Goal: Transaction & Acquisition: Book appointment/travel/reservation

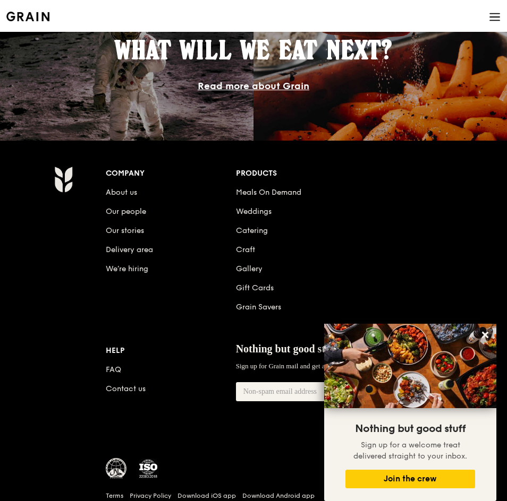
scroll to position [1439, 0]
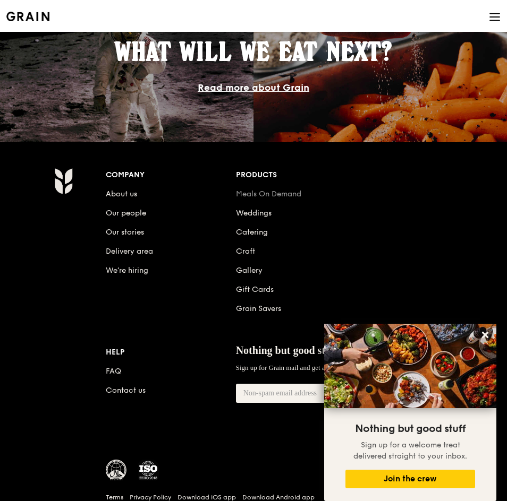
click at [276, 192] on link "Meals On Demand" at bounding box center [268, 194] width 65 height 9
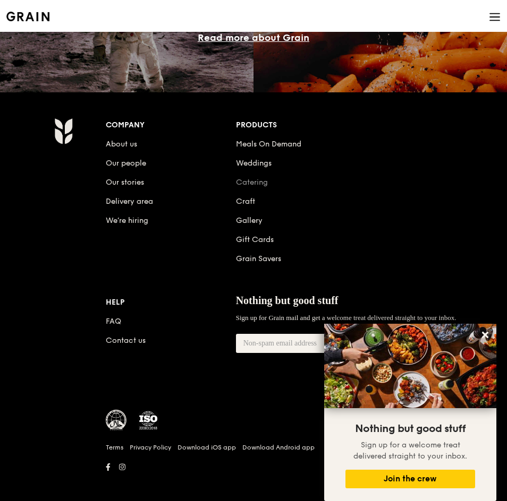
click at [258, 186] on link "Catering" at bounding box center [252, 182] width 32 height 9
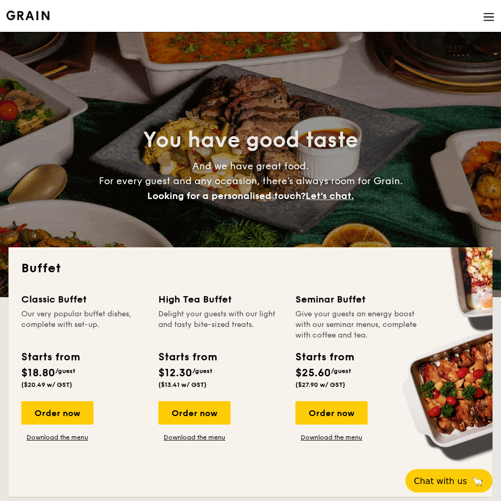
select select
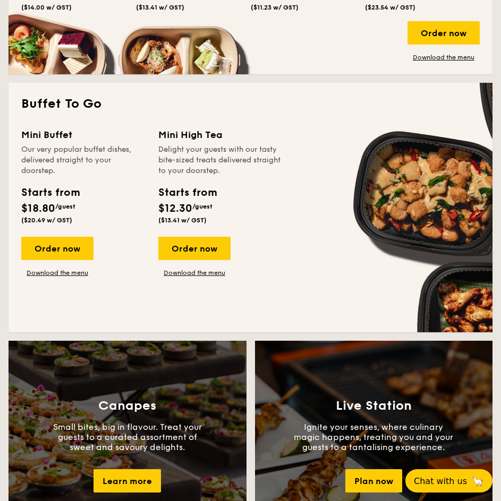
scroll to position [80, 0]
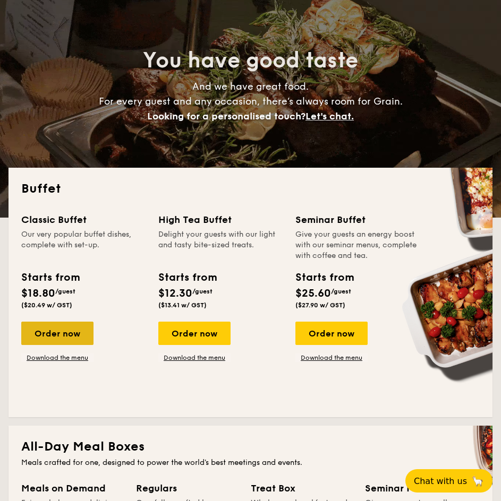
click at [66, 332] on div "Order now" at bounding box center [57, 333] width 72 height 23
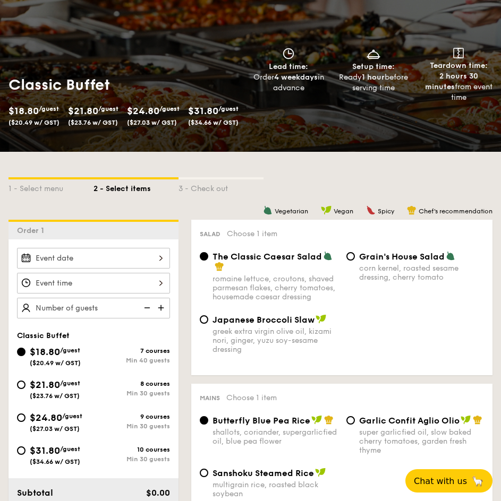
select select
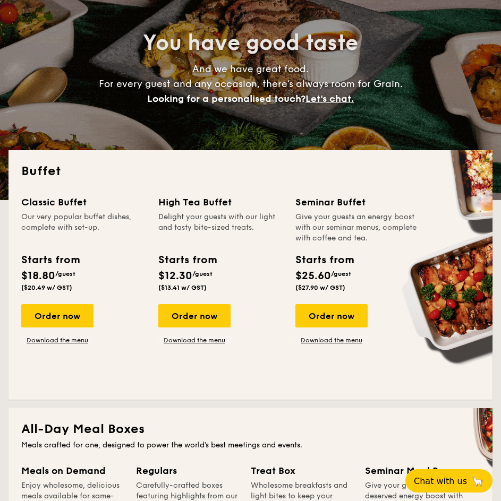
scroll to position [96, 0]
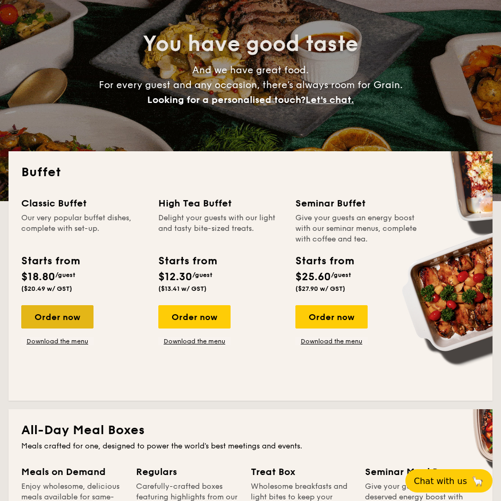
drag, startPoint x: 49, startPoint y: 320, endPoint x: 48, endPoint y: 325, distance: 5.3
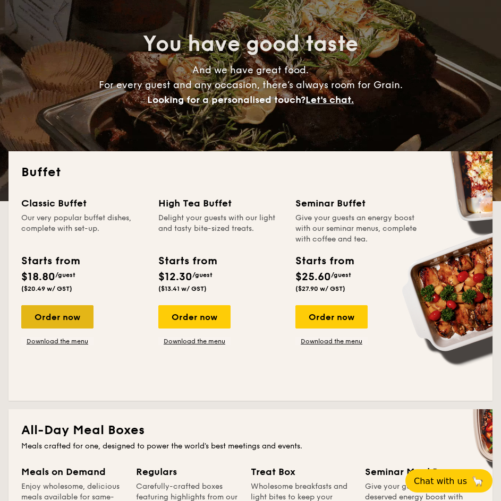
click at [48, 325] on div "Order now" at bounding box center [57, 316] width 72 height 23
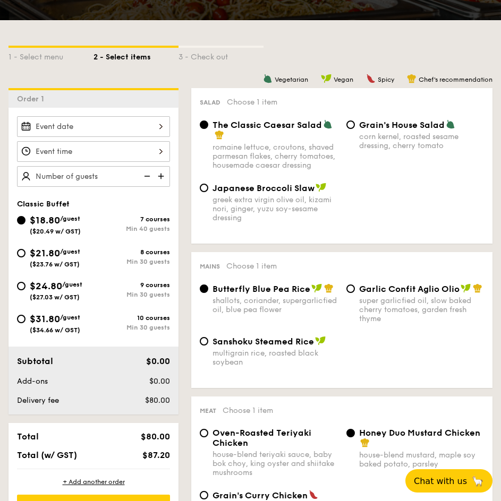
scroll to position [212, 0]
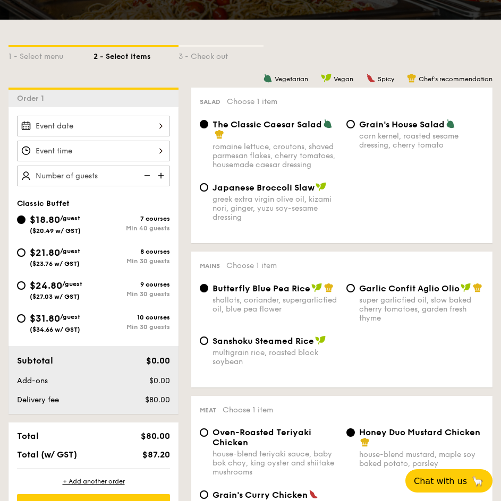
click at [88, 161] on input "Smoked Mesquite Whole Chicken brined in our in-house blend of herbs and spices,…" at bounding box center [93, 151] width 153 height 21
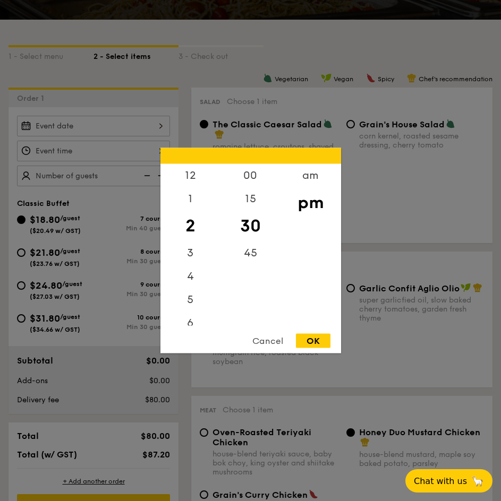
click at [87, 183] on div at bounding box center [250, 250] width 501 height 501
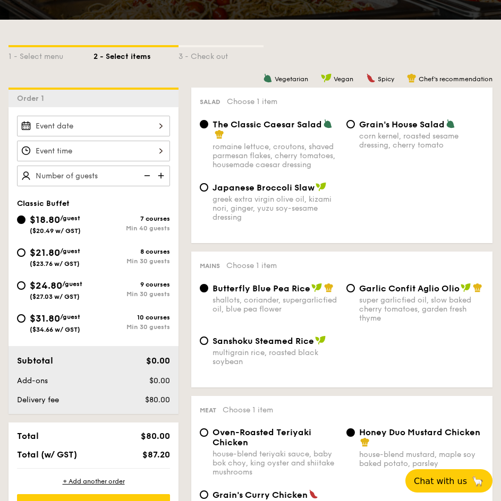
click at [87, 178] on input "text" at bounding box center [93, 176] width 153 height 21
click at [107, 152] on input "Smoked Mesquite Whole Chicken brined in our in-house blend of herbs and spices,…" at bounding box center [93, 151] width 153 height 21
type input "40 guests"
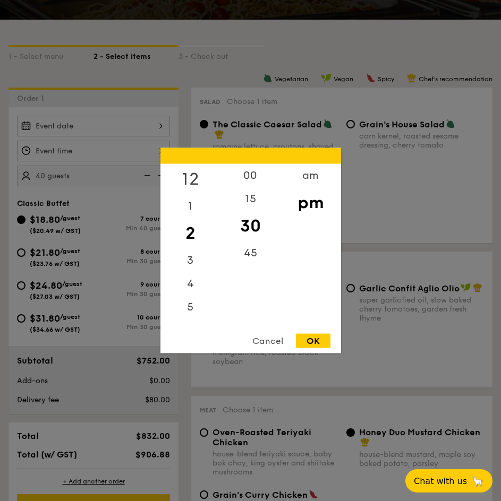
click at [196, 170] on div "12" at bounding box center [190, 179] width 60 height 31
click at [256, 181] on div "00" at bounding box center [250, 179] width 60 height 31
click at [315, 345] on div "OK" at bounding box center [313, 341] width 35 height 14
type input "12:00PM"
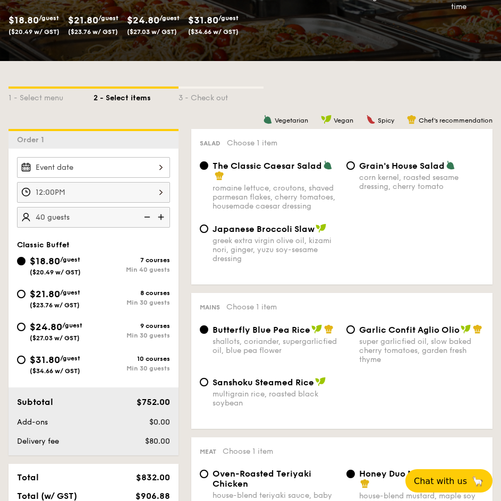
scroll to position [0, 0]
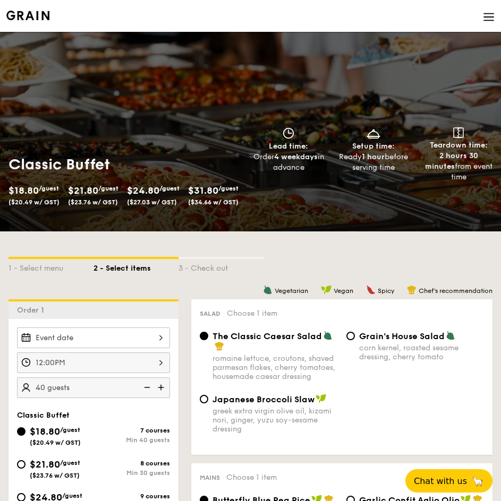
click at [168, 386] on img at bounding box center [162, 388] width 16 height 20
click at [149, 388] on img at bounding box center [146, 388] width 16 height 20
type input "40 guests"
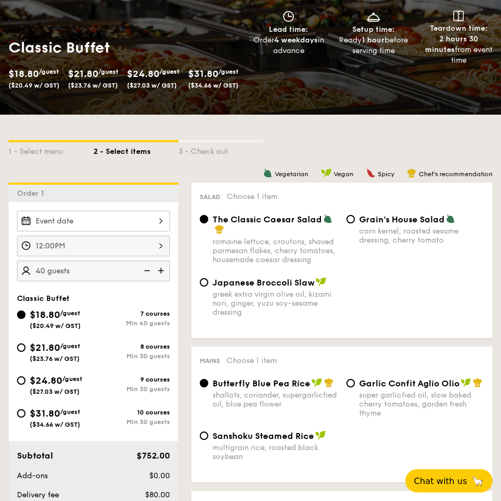
scroll to position [121, 0]
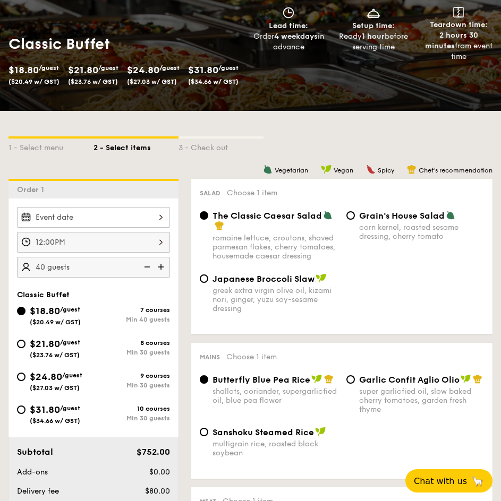
click at [400, 234] on div "corn kernel, roasted sesame dressing, cherry tomato" at bounding box center [421, 232] width 125 height 18
click at [355, 220] on input "Grain's House Salad corn kernel, roasted sesame dressing, cherry tomato" at bounding box center [350, 215] width 8 height 8
radio input "true"
click at [304, 285] on div "Japanese Broccoli Slaw greek extra virgin olive oil, kizami [PERSON_NAME], yuzu…" at bounding box center [274, 294] width 125 height 40
click at [208, 283] on input "Japanese Broccoli Slaw greek extra virgin olive oil, kizami [PERSON_NAME], yuzu…" at bounding box center [204, 279] width 8 height 8
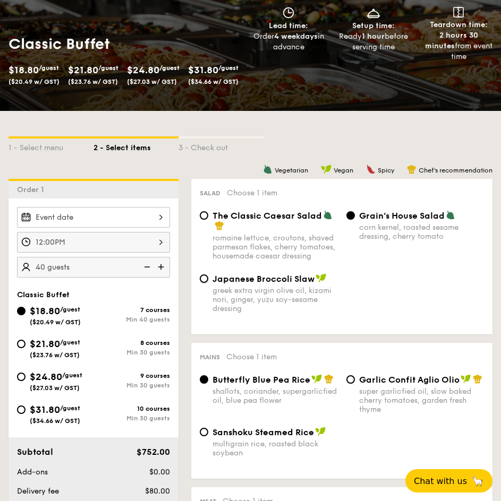
radio input "true"
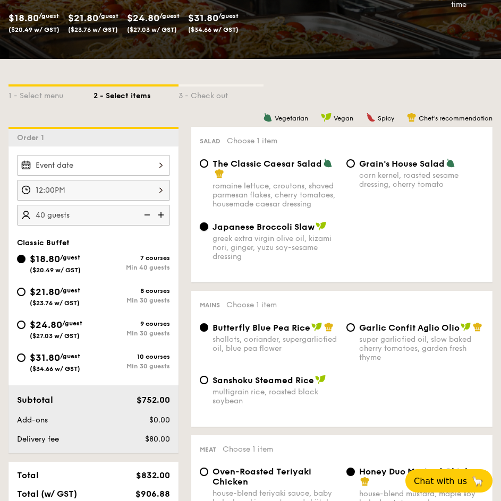
scroll to position [172, 0]
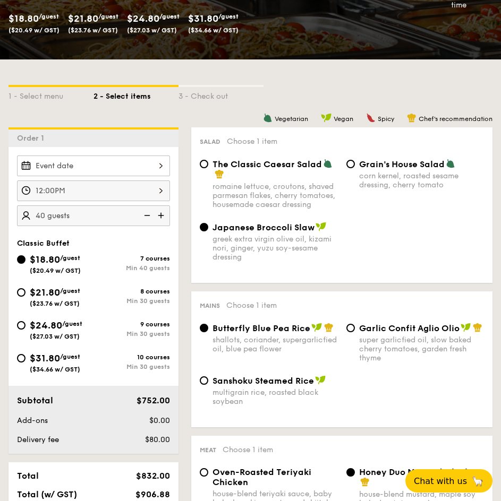
click at [81, 167] on input "Smoked Mesquite Whole Chicken brined in our in-house blend of herbs and spices,…" at bounding box center [93, 166] width 153 height 21
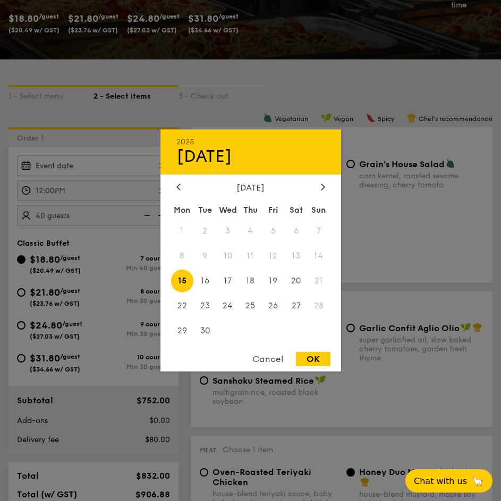
drag, startPoint x: 314, startPoint y: 195, endPoint x: 317, endPoint y: 188, distance: 7.2
click at [317, 188] on div "[DATE]" at bounding box center [250, 188] width 149 height 10
click at [324, 186] on icon at bounding box center [322, 187] width 3 height 6
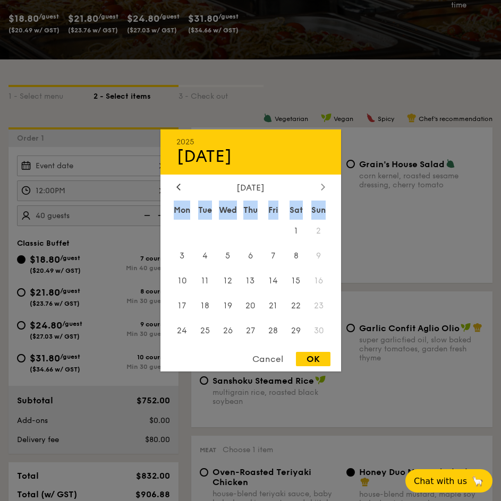
click at [324, 186] on icon at bounding box center [322, 187] width 3 height 6
click at [231, 260] on span "10" at bounding box center [227, 256] width 23 height 23
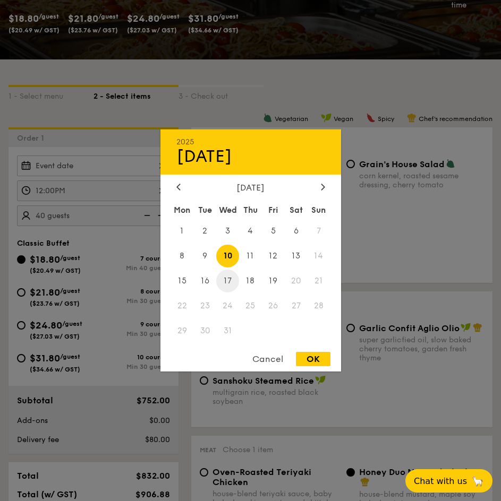
click at [231, 282] on span "17" at bounding box center [227, 281] width 23 height 23
drag, startPoint x: 300, startPoint y: 347, endPoint x: 310, endPoint y: 356, distance: 13.5
click at [310, 356] on div "OK" at bounding box center [313, 359] width 35 height 14
type input "[DATE]"
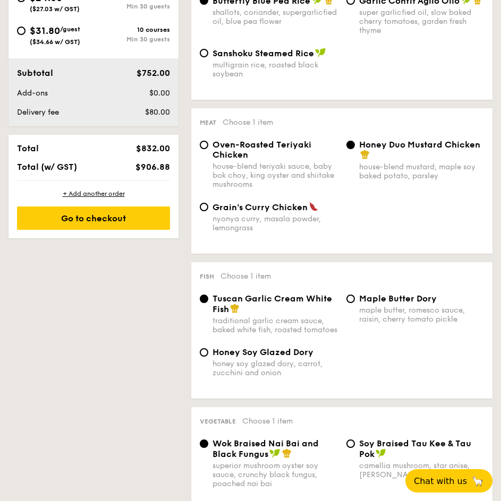
scroll to position [500, 0]
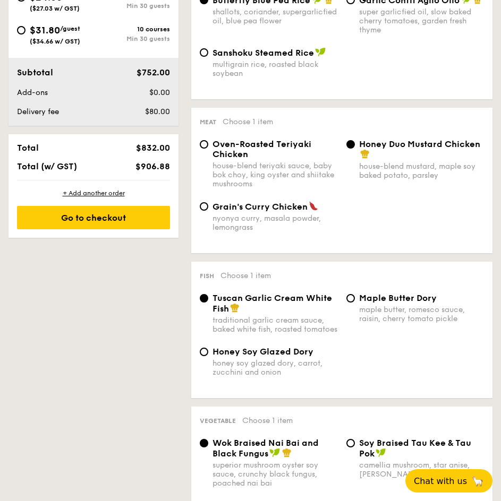
click at [378, 309] on div "maple butter, romesco sauce, raisin, cherry tomato pickle" at bounding box center [421, 314] width 125 height 18
click at [355, 303] on input "Maple Butter Dory maple butter, romesco sauce, raisin, cherry tomato pickle" at bounding box center [350, 298] width 8 height 8
radio input "true"
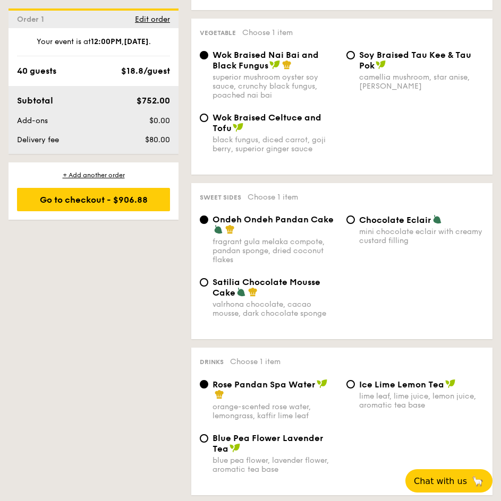
scroll to position [890, 0]
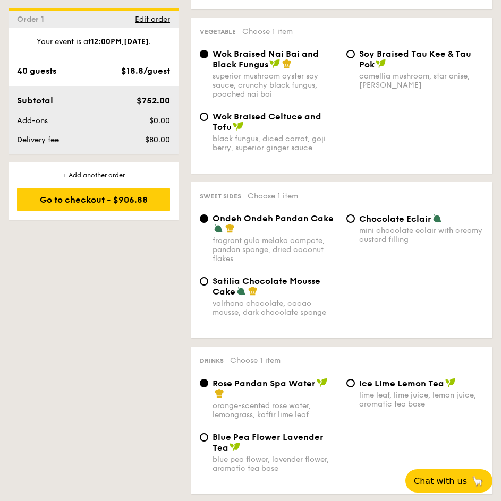
click at [380, 241] on div "mini chocolate eclair with creamy custard filling" at bounding box center [421, 235] width 125 height 18
click at [355, 223] on input "Chocolate Eclair mini chocolate eclair with creamy custard filling" at bounding box center [350, 219] width 8 height 8
radio input "true"
click at [303, 234] on div "Ondeh Ondeh Pandan Cake" at bounding box center [274, 223] width 125 height 21
click at [208, 223] on input "Ondeh Ondeh Pandan Cake fragrant [PERSON_NAME] melaka compote, pandan sponge, d…" at bounding box center [204, 219] width 8 height 8
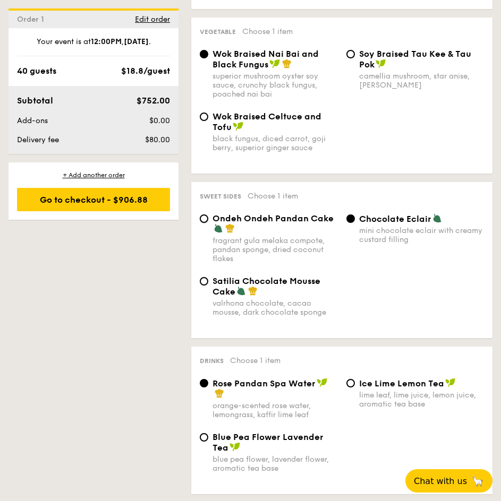
radio input "true"
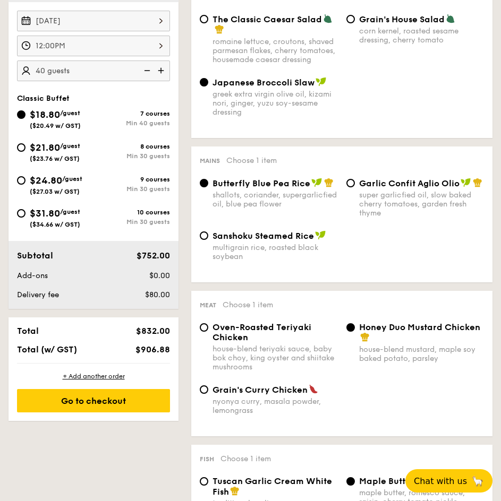
scroll to position [317, 0]
click at [300, 242] on div "Sanshoku Steamed Rice multigrain rice, roasted black soybean" at bounding box center [274, 245] width 125 height 31
click at [208, 240] on input "Sanshoku Steamed Rice multigrain rice, roasted black soybean" at bounding box center [204, 236] width 8 height 8
radio input "true"
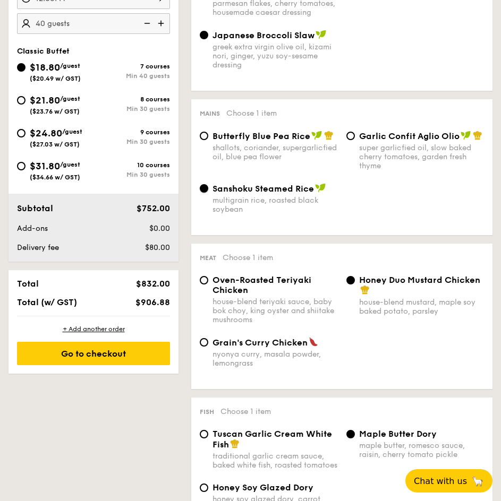
scroll to position [493, 0]
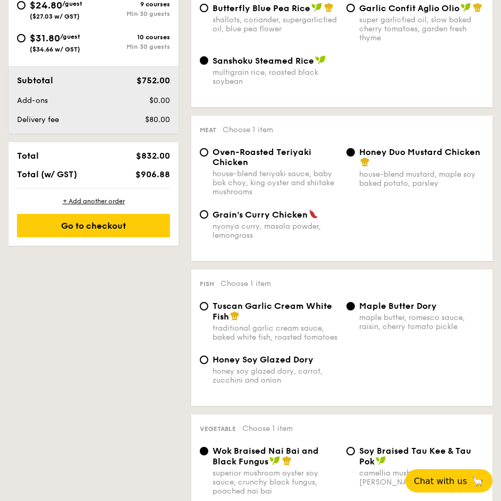
click at [317, 297] on div "Fish Choose 1 item Tuscan Garlic Cream White Fish traditional garlic cream sauc…" at bounding box center [341, 338] width 301 height 136
click at [310, 306] on span "Tuscan Garlic Cream White Fish" at bounding box center [271, 311] width 119 height 21
click at [208, 306] on input "Tuscan Garlic Cream White Fish traditional garlic cream sauce, baked white fish…" at bounding box center [204, 306] width 8 height 8
radio input "true"
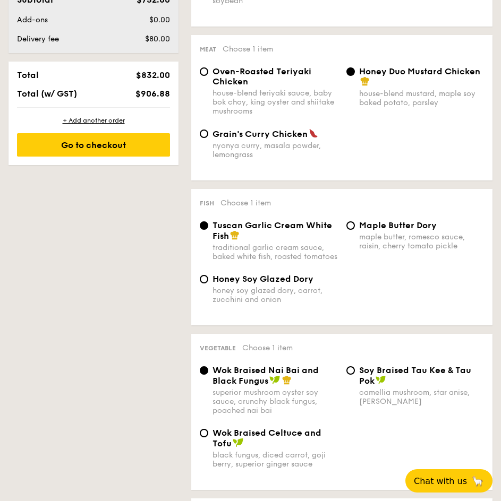
click at [295, 284] on span "Honey Soy Glazed Dory" at bounding box center [262, 279] width 101 height 10
click at [208, 284] on input "Honey Soy Glazed Dory honey soy glazed dory, carrot, zucchini and onion" at bounding box center [204, 279] width 8 height 8
radio input "true"
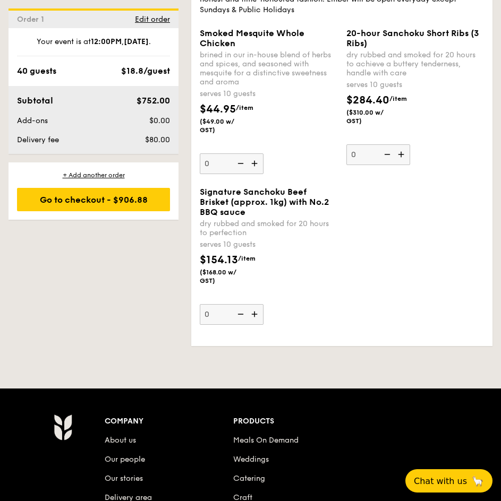
scroll to position [1249, 0]
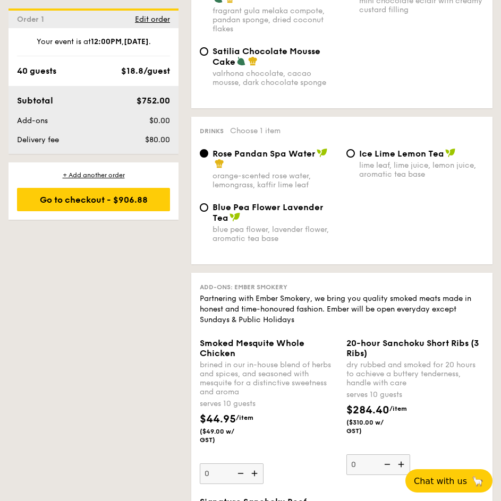
scroll to position [1062, 0]
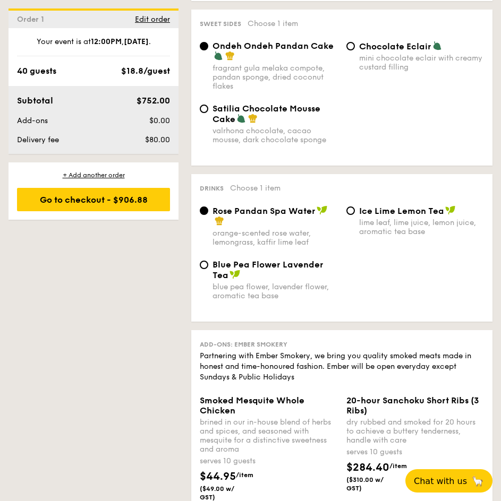
click at [403, 216] on span "Ice Lime Lemon Tea" at bounding box center [401, 211] width 85 height 10
click at [355, 215] on input "Ice Lime Lemon Tea lime leaf, lime juice, lemon juice, aromatic tea base" at bounding box center [350, 211] width 8 height 8
radio input "true"
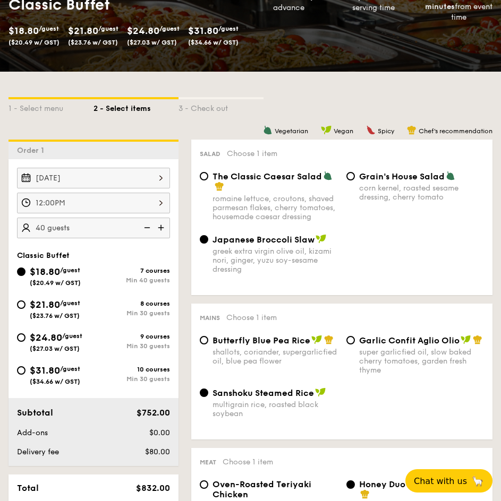
scroll to position [159, 0]
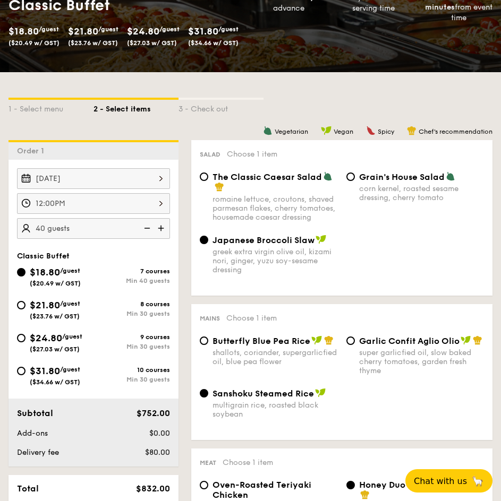
click at [88, 375] on div "$31.80 /guest ($34.66 w/ GST)" at bounding box center [55, 375] width 76 height 22
click at [25, 375] on input "$31.80 /guest ($34.66 w/ GST) 10 courses Min 30 guests" at bounding box center [21, 371] width 8 height 8
radio input "true"
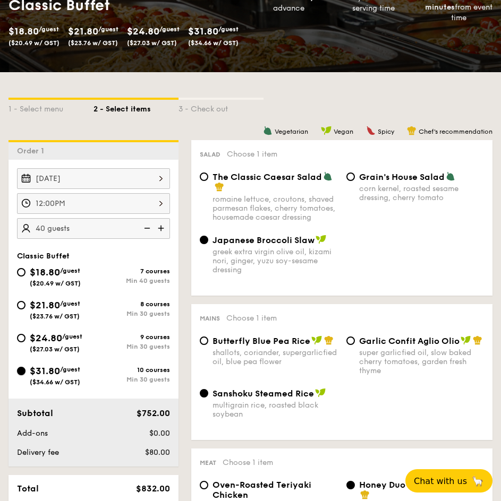
radio input "true"
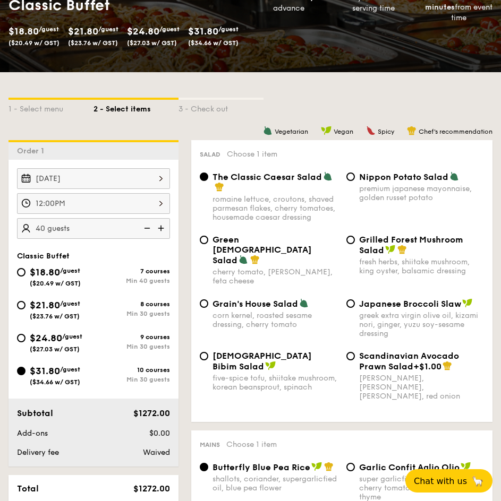
click at [60, 366] on span "$31.80" at bounding box center [45, 371] width 30 height 12
click at [25, 367] on input "$31.80 /guest ($34.66 w/ GST) 10 courses Min 30 guests" at bounding box center [21, 371] width 8 height 8
click at [32, 374] on span "$31.80" at bounding box center [45, 371] width 30 height 12
click at [25, 374] on input "$31.80 /guest ($34.66 w/ GST) 10 courses Min 30 guests" at bounding box center [21, 371] width 8 height 8
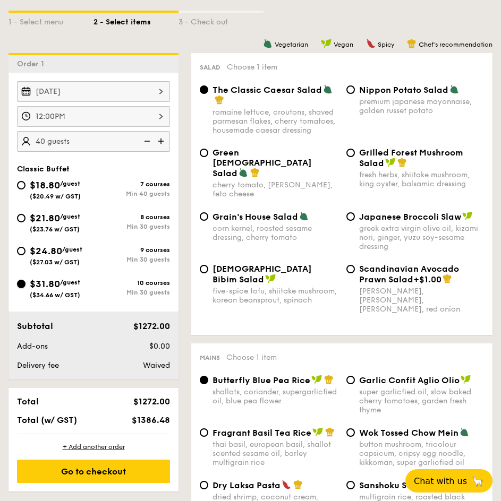
scroll to position [212, 0]
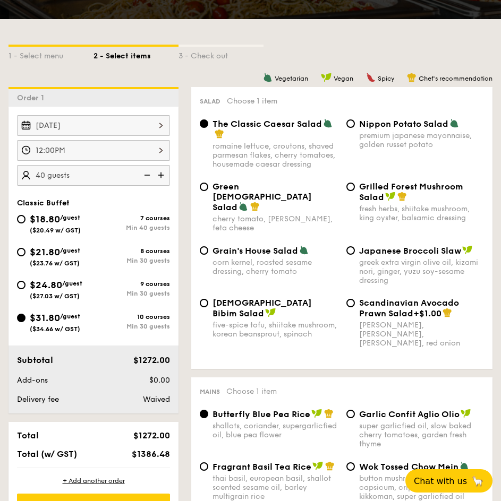
click at [101, 220] on div "7 courses" at bounding box center [131, 218] width 76 height 7
click at [25, 220] on input "$18.80 /guest ($20.49 w/ GST) 7 courses Min 40 guests" at bounding box center [21, 219] width 8 height 8
radio input "true"
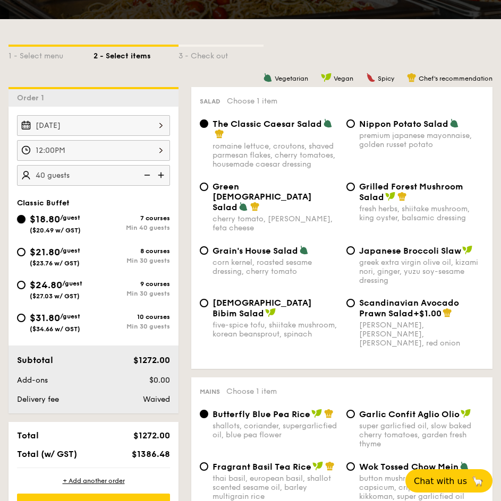
radio input "true"
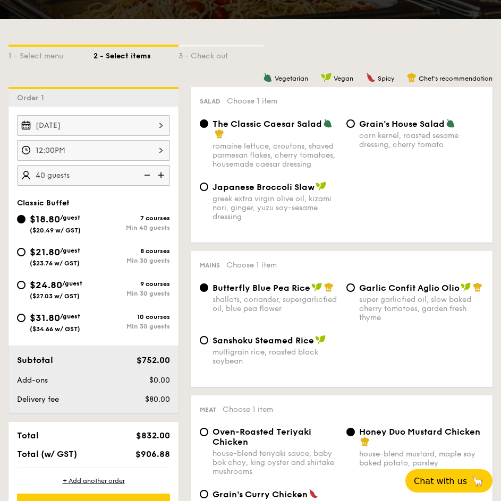
click at [100, 220] on div "7 courses" at bounding box center [131, 218] width 76 height 7
click at [25, 220] on input "$18.80 /guest ($20.49 w/ GST) 7 courses Min 40 guests" at bounding box center [21, 219] width 8 height 8
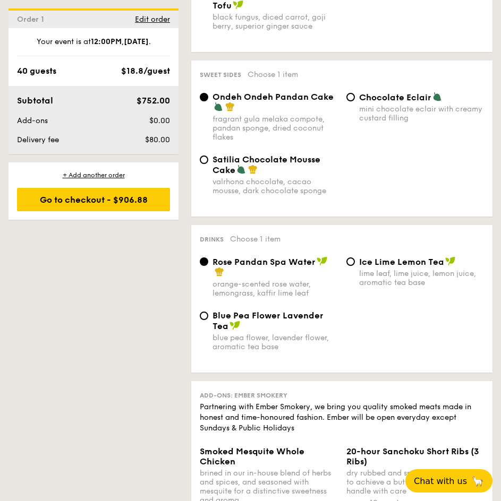
scroll to position [1055, 0]
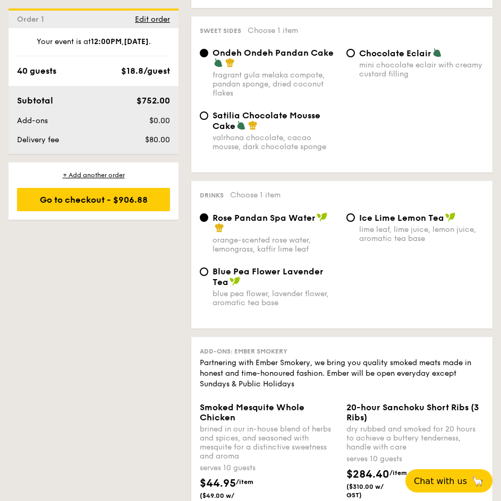
drag, startPoint x: 243, startPoint y: 118, endPoint x: 178, endPoint y: 312, distance: 204.1
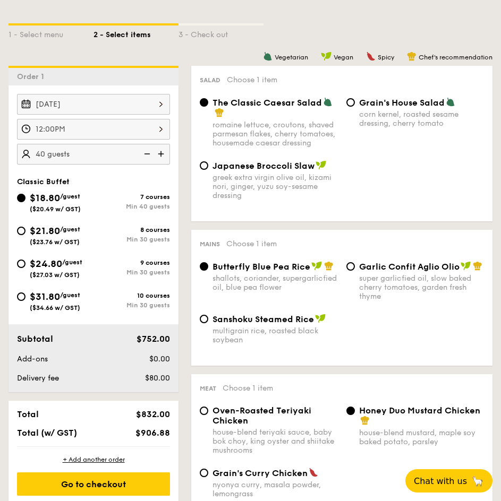
scroll to position [266, 0]
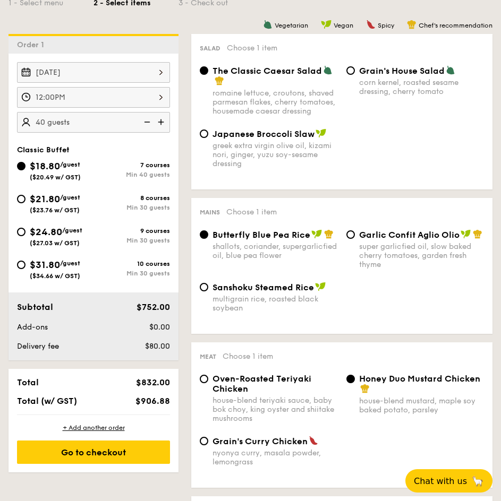
click at [24, 237] on div "$24.80 /guest ($27.03 w/ GST)" at bounding box center [55, 236] width 76 height 22
click at [24, 236] on input "$24.80 /guest ($27.03 w/ GST) 9 courses Min 30 guests" at bounding box center [21, 232] width 8 height 8
radio input "true"
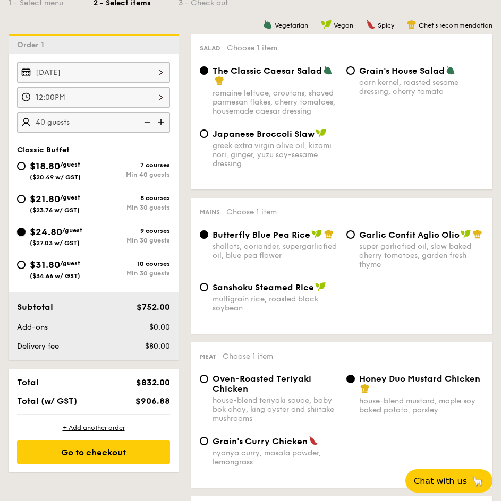
radio input "true"
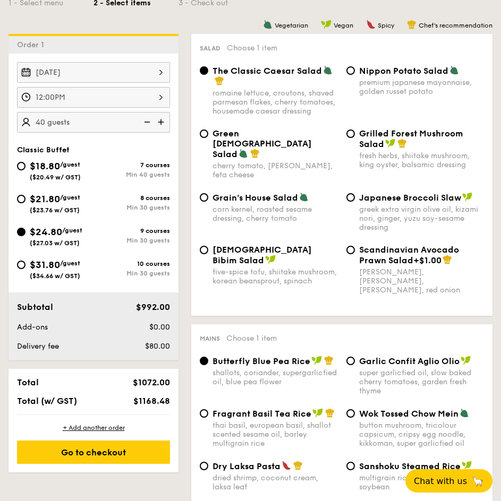
click at [23, 207] on div "$21.80 /guest ($23.76 w/ GST)" at bounding box center [55, 203] width 76 height 22
click at [23, 203] on input "$21.80 /guest ($23.76 w/ GST) 8 courses Min 30 guests" at bounding box center [21, 199] width 8 height 8
radio input "true"
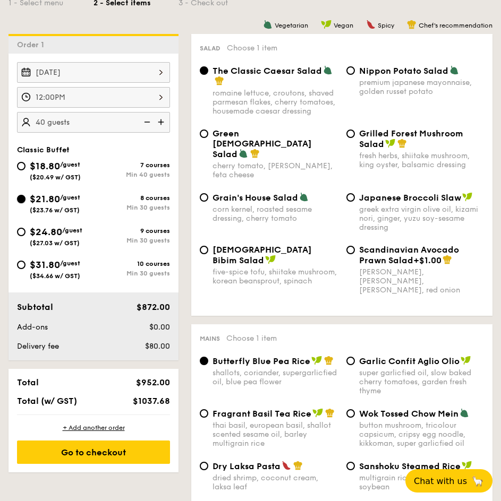
radio input "true"
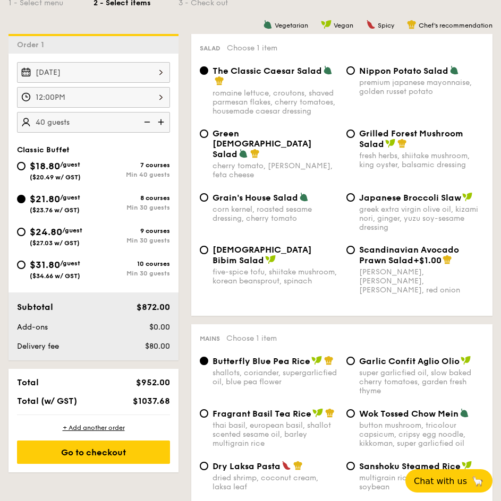
click at [36, 236] on span "$24.80" at bounding box center [46, 232] width 32 height 12
click at [25, 236] on input "$24.80 /guest ($27.03 w/ GST) 9 courses Min 30 guests" at bounding box center [21, 232] width 8 height 8
radio input "true"
click at [53, 261] on span "$31.80" at bounding box center [45, 265] width 30 height 12
click at [25, 261] on input "$31.80 /guest ($34.66 w/ GST) 10 courses Min 30 guests" at bounding box center [21, 265] width 8 height 8
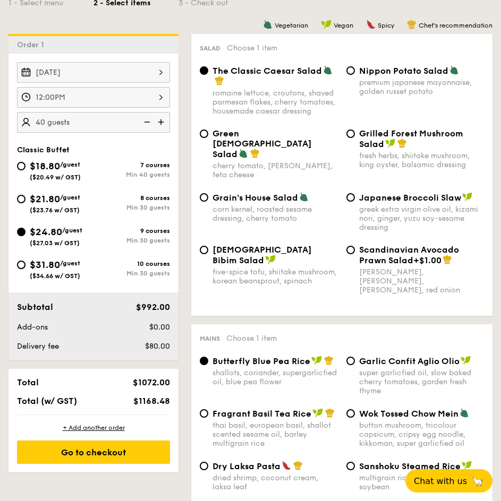
radio input "true"
radio input "false"
radio input "true"
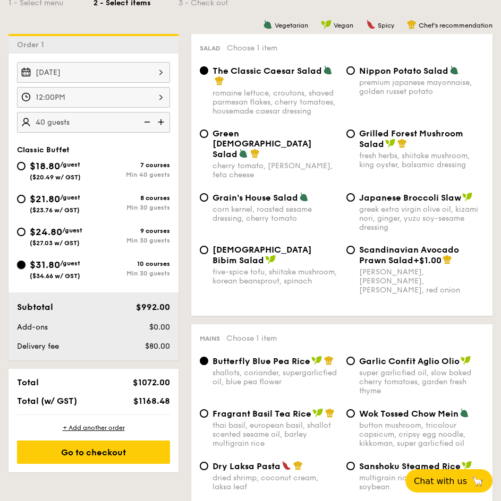
radio input "true"
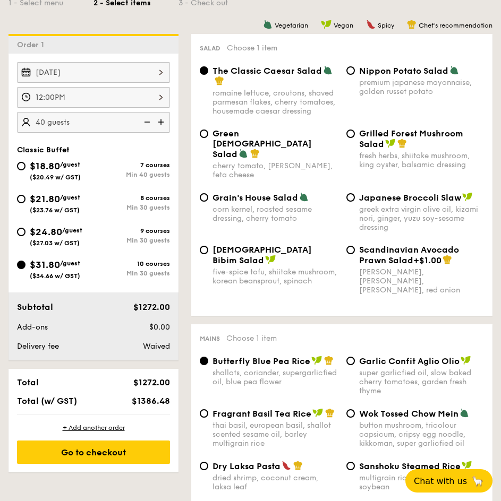
click at [44, 228] on span "$24.80" at bounding box center [46, 232] width 32 height 12
click at [25, 228] on input "$24.80 /guest ($27.03 w/ GST) 9 courses Min 30 guests" at bounding box center [21, 232] width 8 height 8
radio input "true"
click at [43, 186] on div "$18.80 /guest ($20.49 w/ GST) 7 courses Min 40 guests" at bounding box center [93, 173] width 161 height 29
radio input "true"
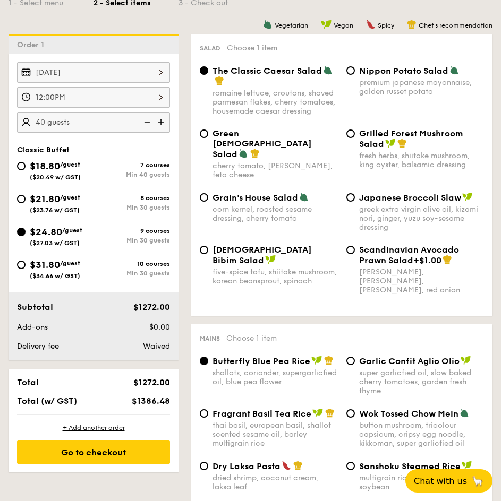
radio input "true"
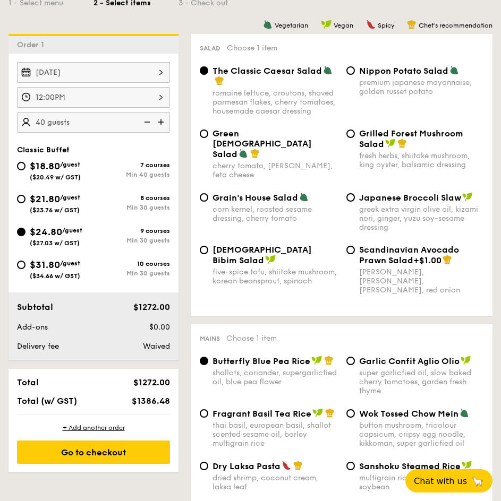
radio input "true"
